Goal: Information Seeking & Learning: Learn about a topic

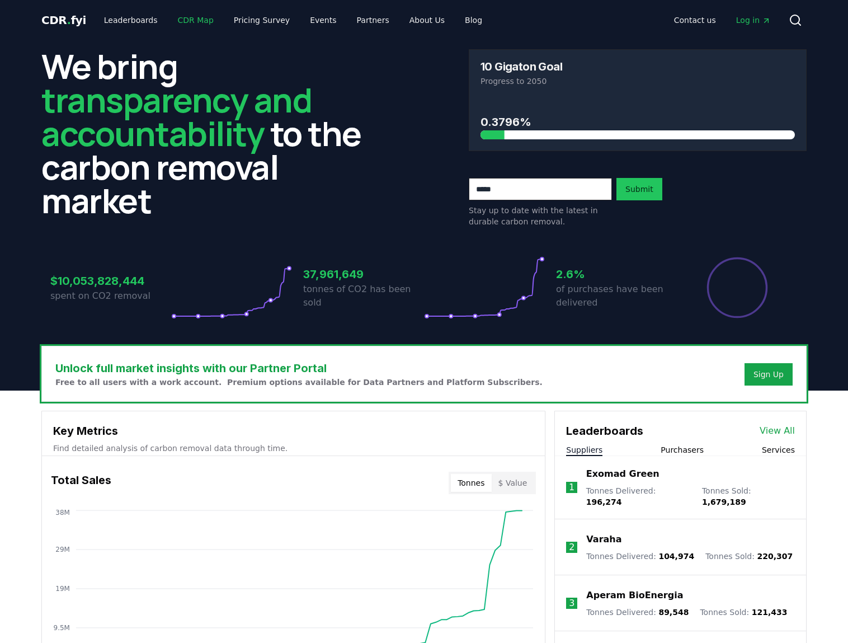
click at [195, 21] on link "CDR Map" at bounding box center [196, 20] width 54 height 20
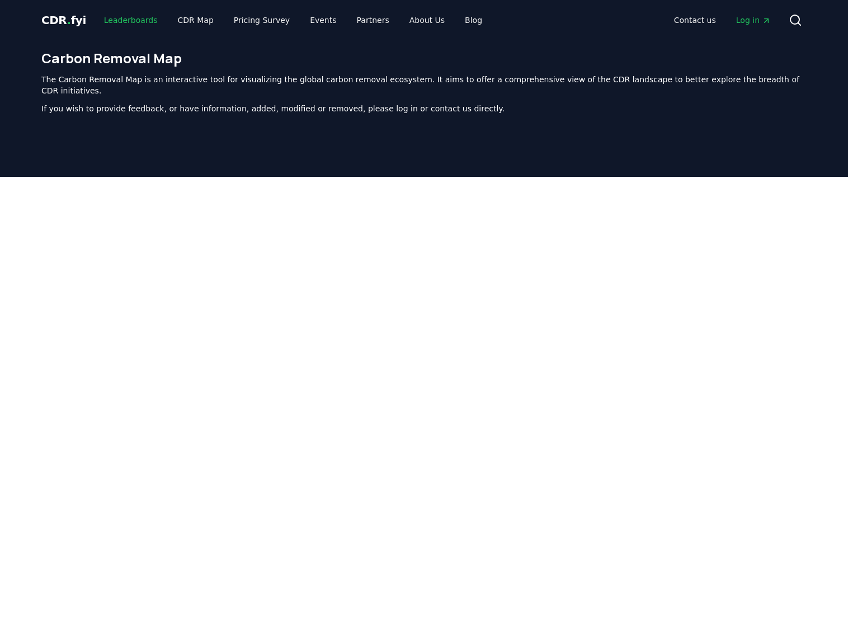
click at [130, 25] on link "Leaderboards" at bounding box center [131, 20] width 72 height 20
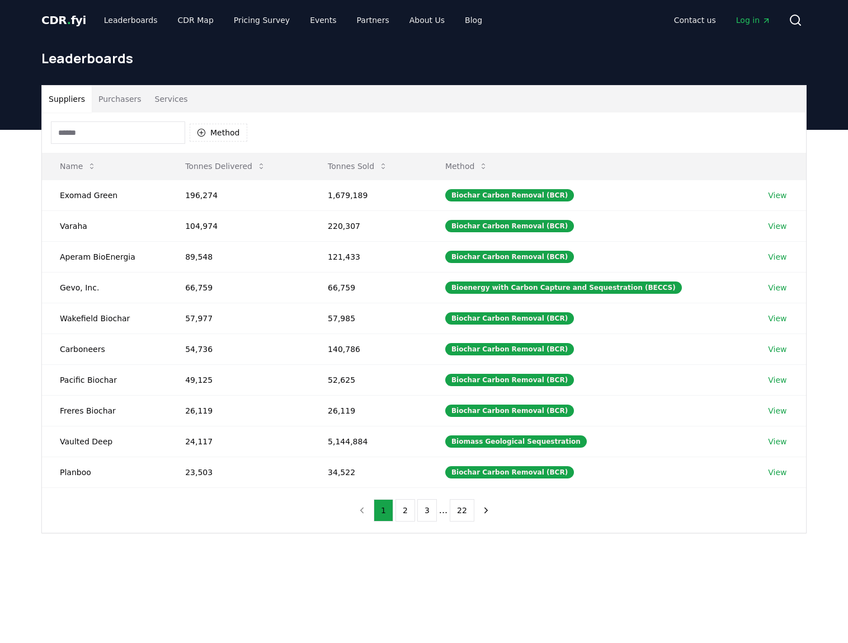
click at [117, 130] on input at bounding box center [118, 132] width 134 height 22
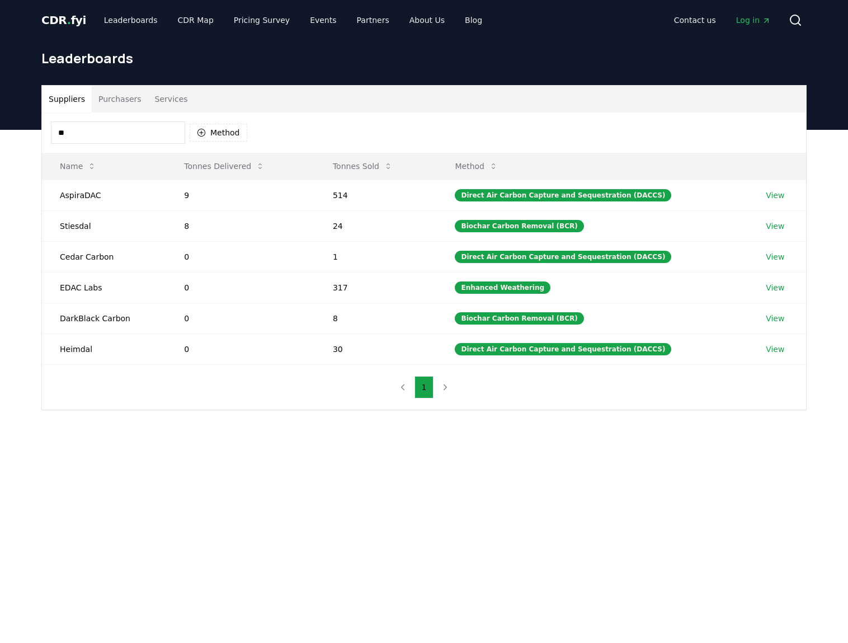
type input "*"
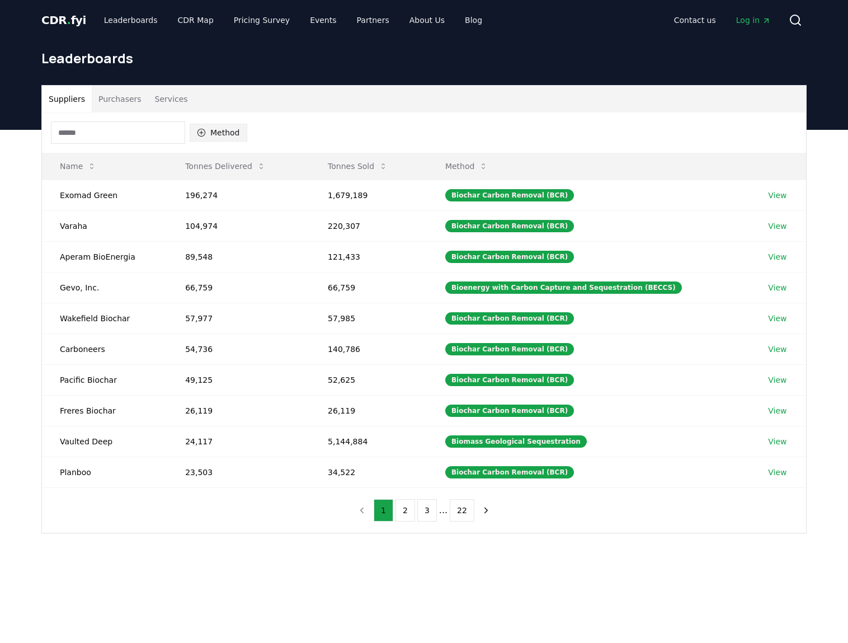
click at [213, 139] on button "Method" at bounding box center [219, 133] width 58 height 18
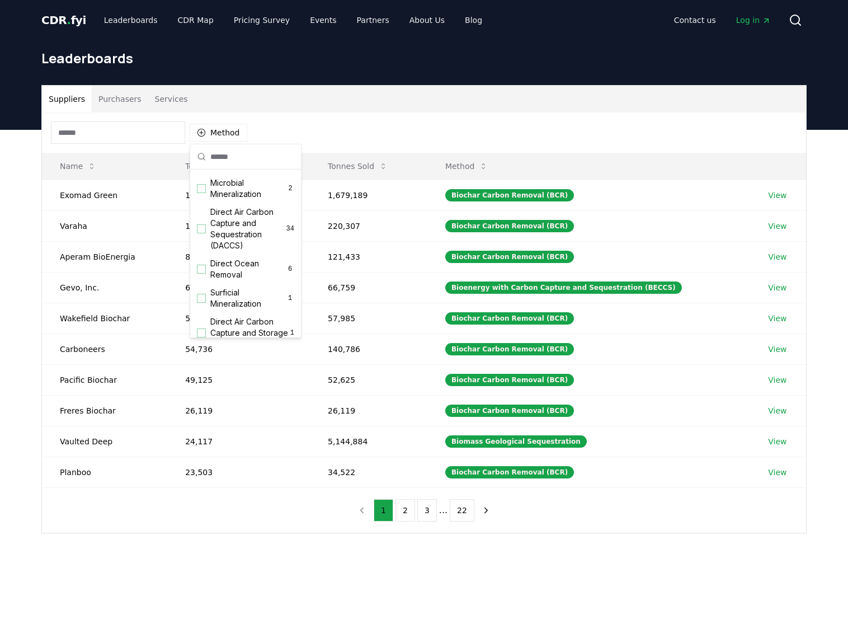
scroll to position [269, 0]
click at [222, 244] on span "Direct Air Carbon Capture and Sequestration (DACCS)" at bounding box center [248, 224] width 76 height 45
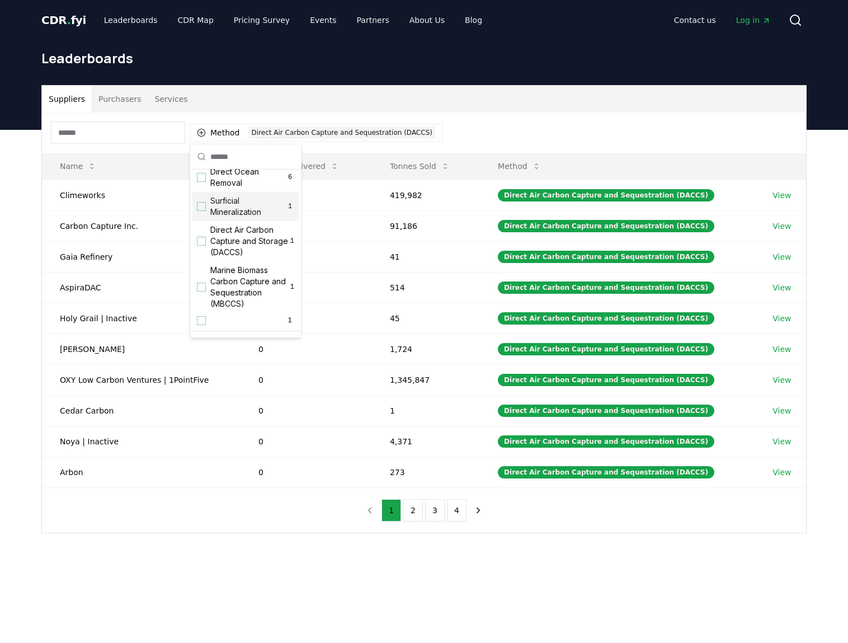
scroll to position [358, 0]
click at [240, 249] on span "Direct Air Carbon Capture and Storage (DACCS)" at bounding box center [250, 239] width 80 height 34
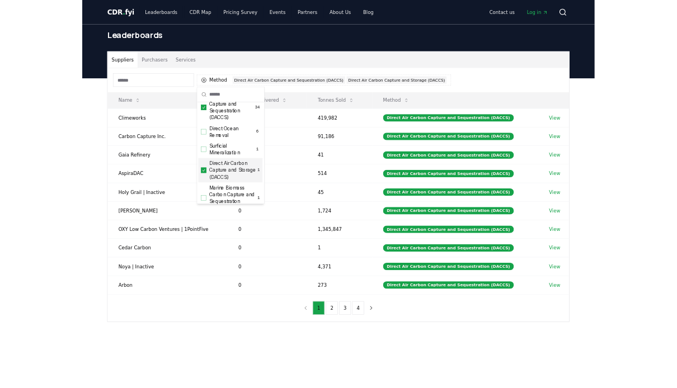
scroll to position [313, 0]
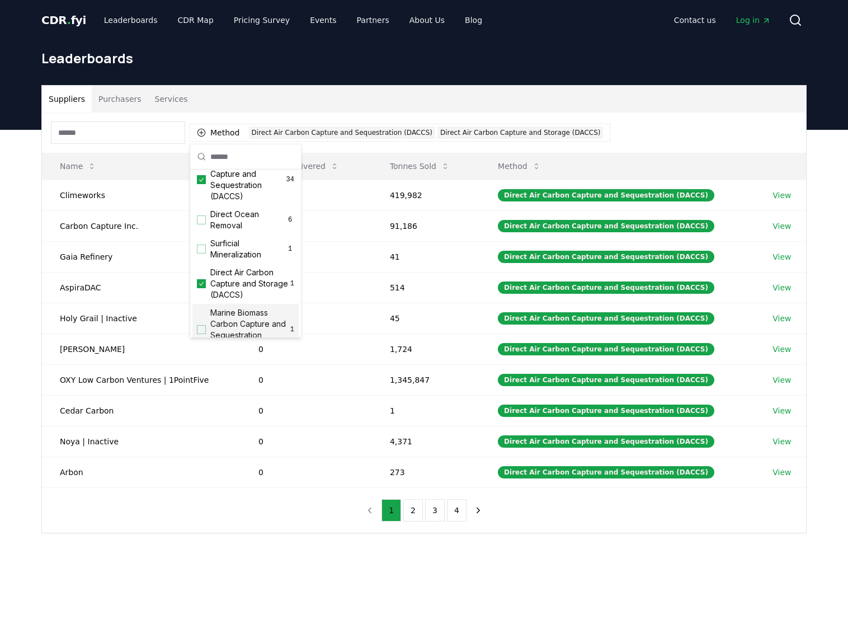
click at [186, 564] on div "Suppliers Purchasers Services Method 2 Direct Air Carbon Capture and Sequestrat…" at bounding box center [424, 354] width 848 height 448
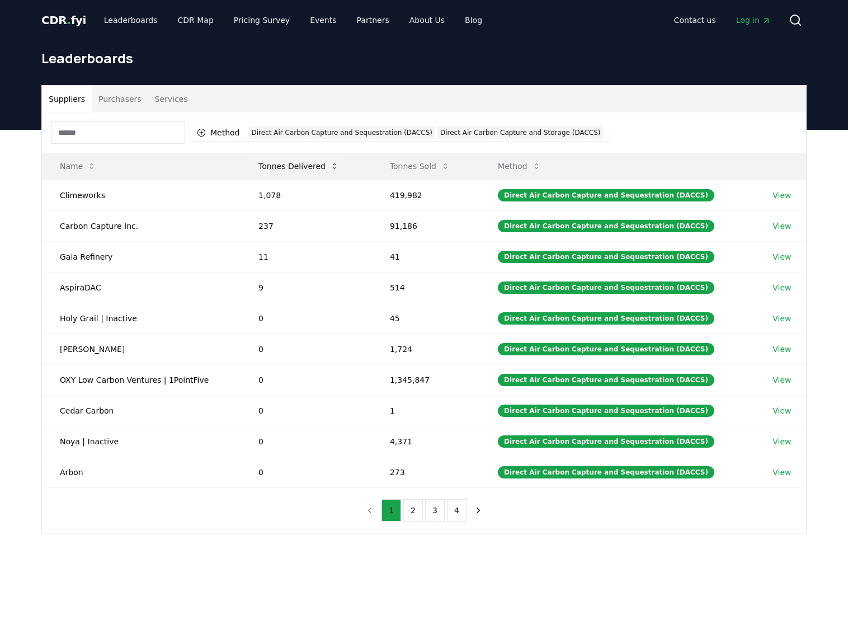
click at [330, 165] on icon at bounding box center [334, 166] width 9 height 9
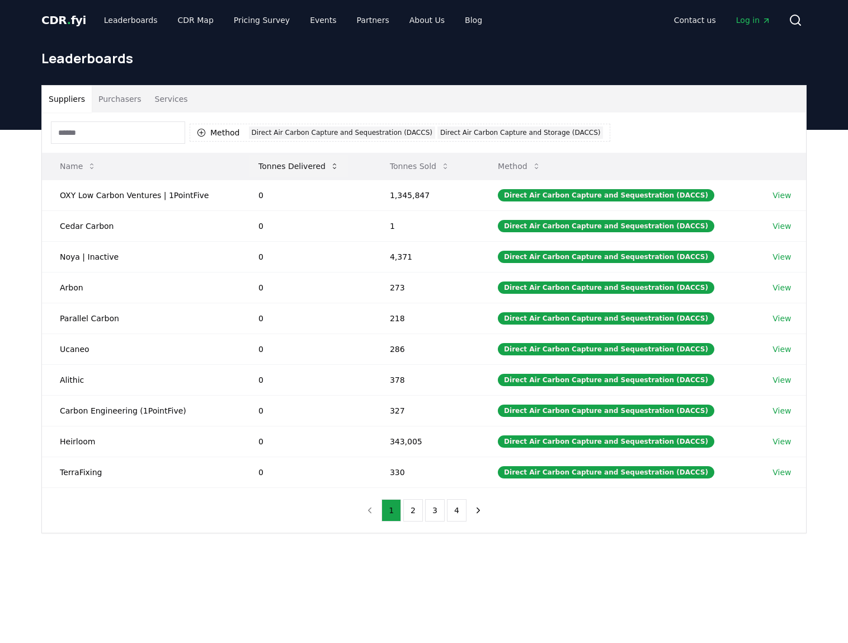
click at [330, 165] on icon at bounding box center [334, 166] width 9 height 9
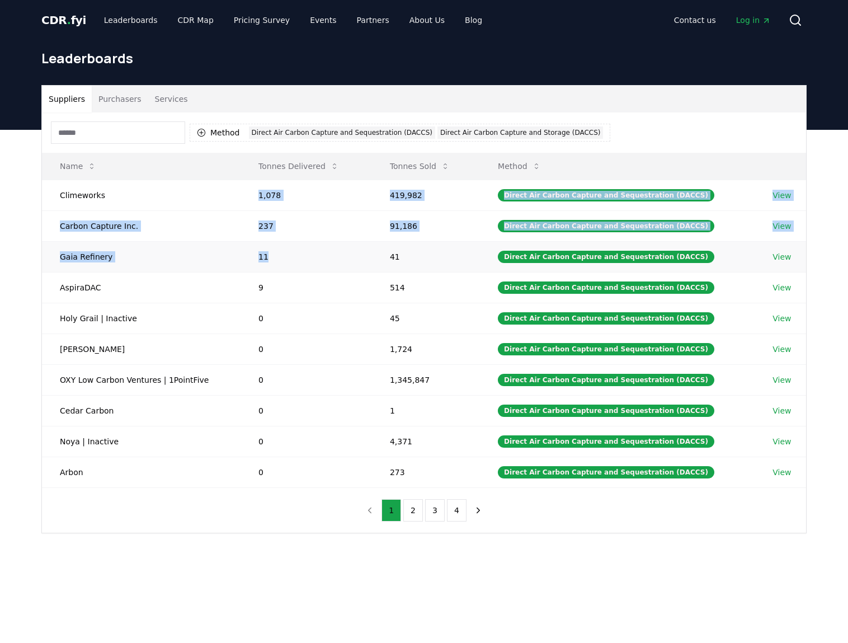
drag, startPoint x: 260, startPoint y: 197, endPoint x: 275, endPoint y: 270, distance: 74.4
click at [275, 270] on tbody "Climeworks 1,078 419,982 Direct Air Carbon Capture and Sequestration (DACCS) Vi…" at bounding box center [424, 334] width 764 height 308
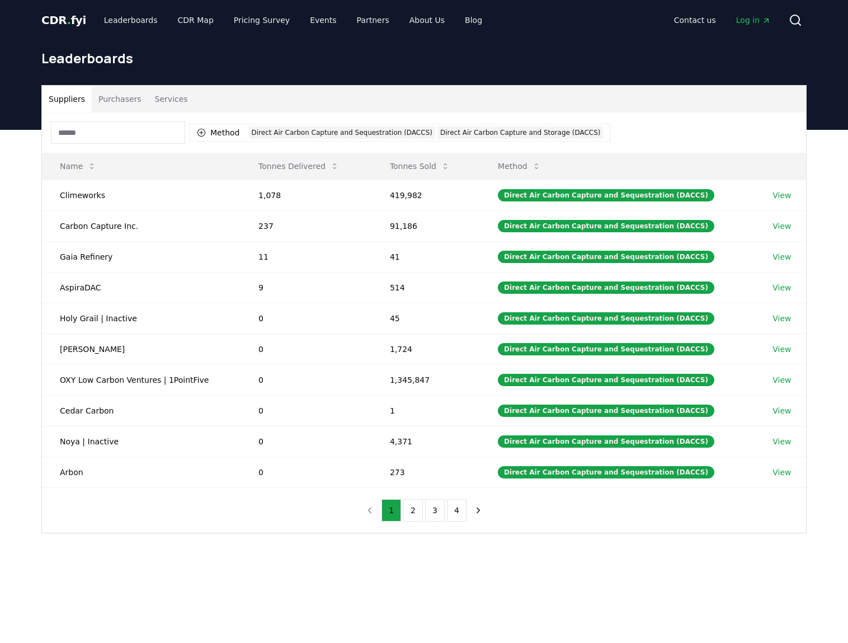
click at [150, 600] on main "Suppliers Purchasers Services Method 2 Direct Air Carbon Capture and Sequestrat…" at bounding box center [424, 451] width 848 height 643
click at [639, 55] on h1 "Leaderboards" at bounding box center [424, 58] width 766 height 18
